Goal: Information Seeking & Learning: Find specific fact

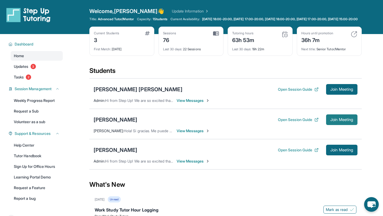
click at [353, 125] on button "Join Meeting" at bounding box center [341, 119] width 31 height 11
click at [119, 123] on div "[PERSON_NAME]" at bounding box center [116, 119] width 44 height 7
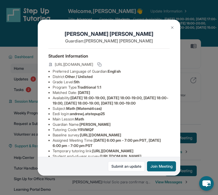
click at [173, 28] on img at bounding box center [172, 28] width 4 height 4
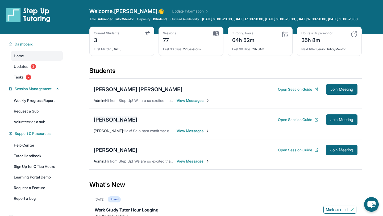
click at [124, 123] on div "[PERSON_NAME]" at bounding box center [116, 119] width 44 height 7
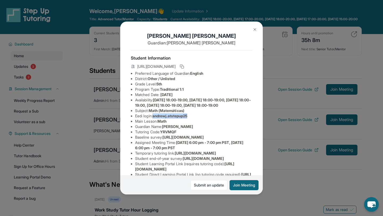
drag, startPoint x: 154, startPoint y: 122, endPoint x: 196, endPoint y: 119, distance: 42.1
click at [197, 119] on li "Eedi login : [PERSON_NAME].atstepup25" at bounding box center [193, 115] width 117 height 5
copy li "Eedi login :"
drag, startPoint x: 155, startPoint y: 123, endPoint x: 195, endPoint y: 120, distance: 40.0
click at [195, 119] on li "Eedi login : [PERSON_NAME].atstepup25" at bounding box center [193, 115] width 117 height 5
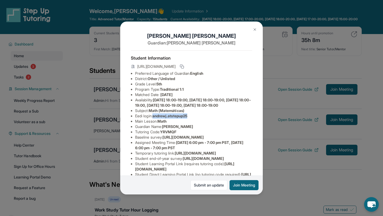
copy span "andrewj.atstepup25"
click at [165, 123] on span "Math" at bounding box center [161, 121] width 9 height 5
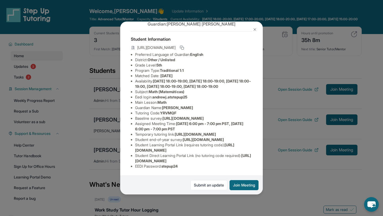
scroll to position [72, 0]
drag, startPoint x: 165, startPoint y: 165, endPoint x: 188, endPoint y: 165, distance: 23.4
click at [189, 165] on li "EEDI Password : stepup24" at bounding box center [193, 166] width 117 height 5
copy span "stepup24"
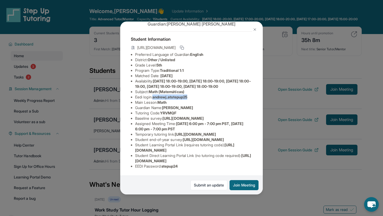
drag, startPoint x: 193, startPoint y: 47, endPoint x: 155, endPoint y: 48, distance: 38.0
click at [155, 94] on li "Eedi login : [PERSON_NAME].atstepup25" at bounding box center [193, 96] width 117 height 5
copy span "andrewj.atstepup25"
